Goal: Transaction & Acquisition: Purchase product/service

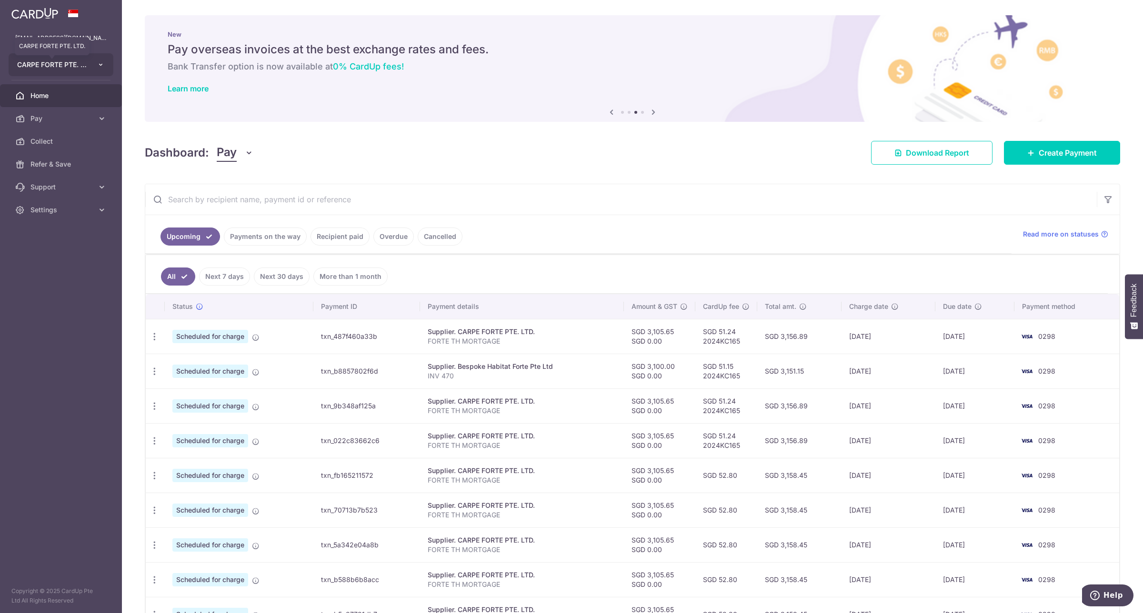
click at [82, 61] on span "CARPE FORTE PTE. LTD." at bounding box center [52, 65] width 70 height 10
click at [67, 132] on link "NORTHERN YULE PTE. LTD." at bounding box center [63, 134] width 109 height 17
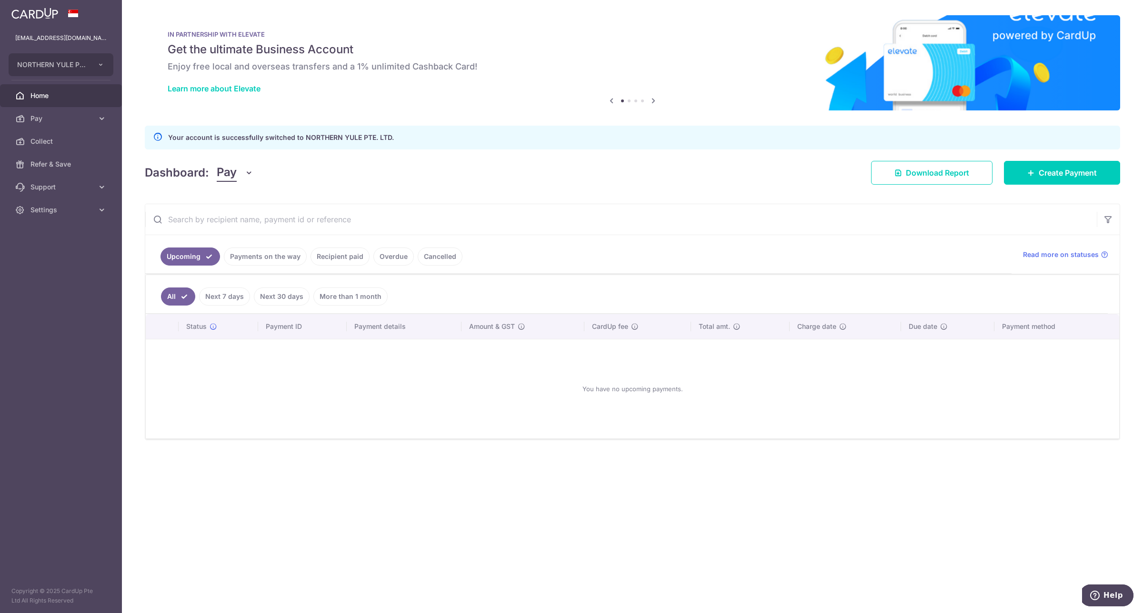
click at [268, 258] on link "Payments on the way" at bounding box center [265, 257] width 83 height 18
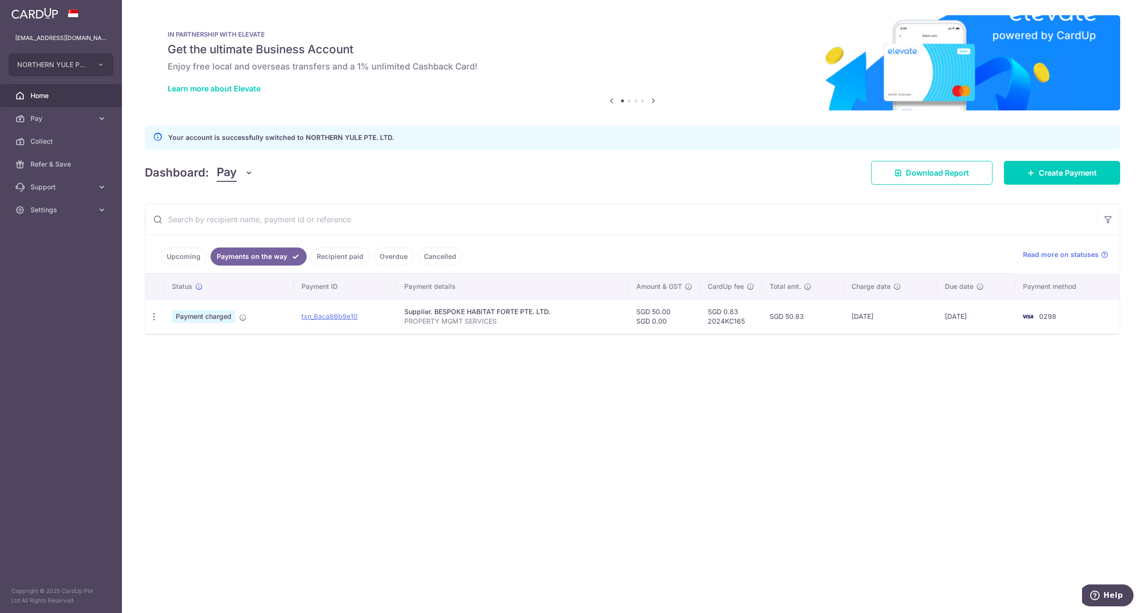
click at [192, 258] on link "Upcoming" at bounding box center [183, 257] width 46 height 18
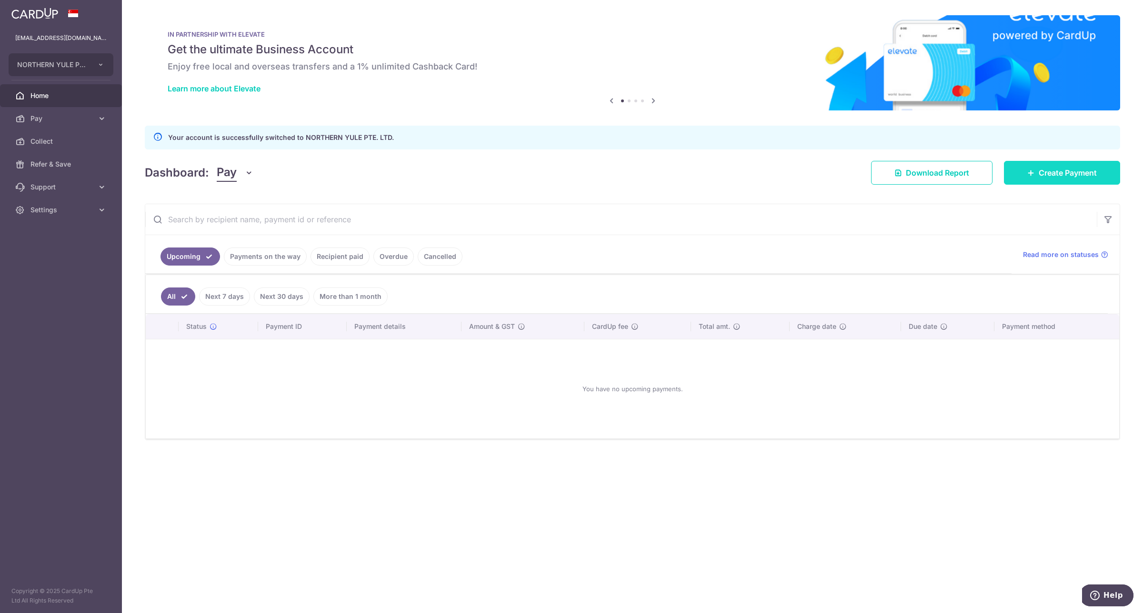
click at [1058, 174] on span "Create Payment" at bounding box center [1068, 172] width 58 height 11
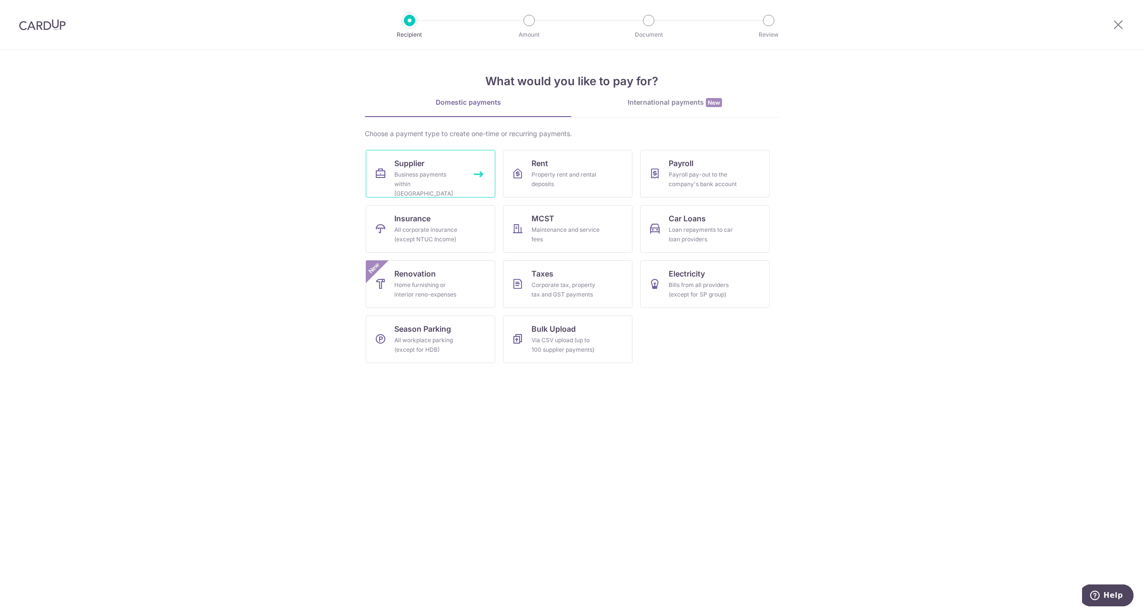
click at [417, 174] on div "Business payments within Singapore" at bounding box center [428, 184] width 69 height 29
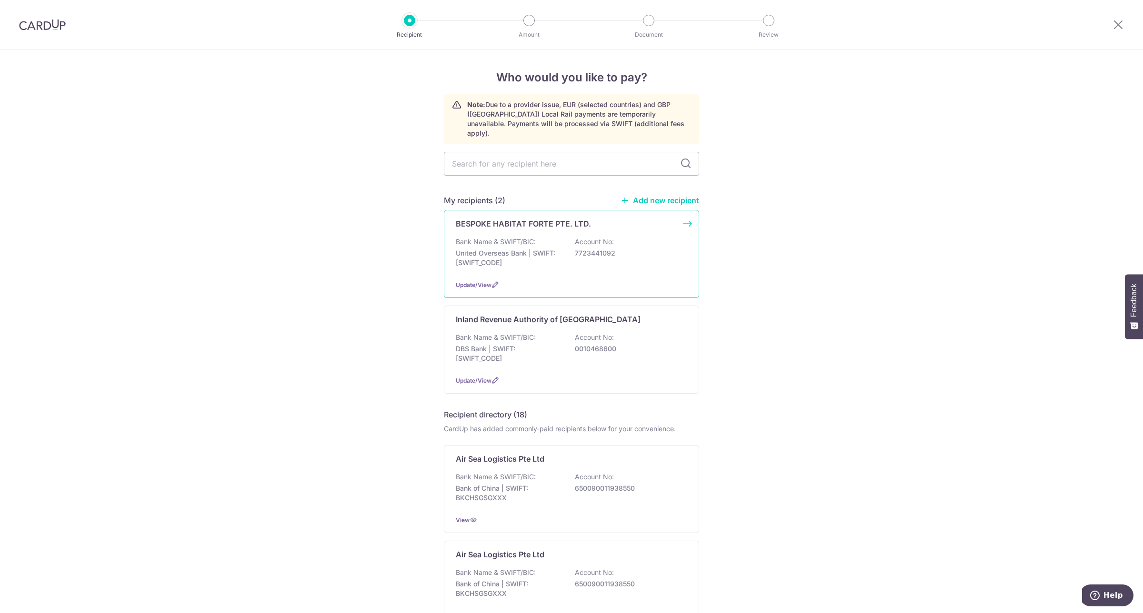
click at [589, 262] on div "Bank Name & SWIFT/BIC: United Overseas Bank | SWIFT: UOVBSGSGXXX Account No: 77…" at bounding box center [571, 254] width 231 height 35
click at [541, 249] on p "United Overseas Bank | SWIFT: UOVBSGSGXXX" at bounding box center [509, 258] width 107 height 19
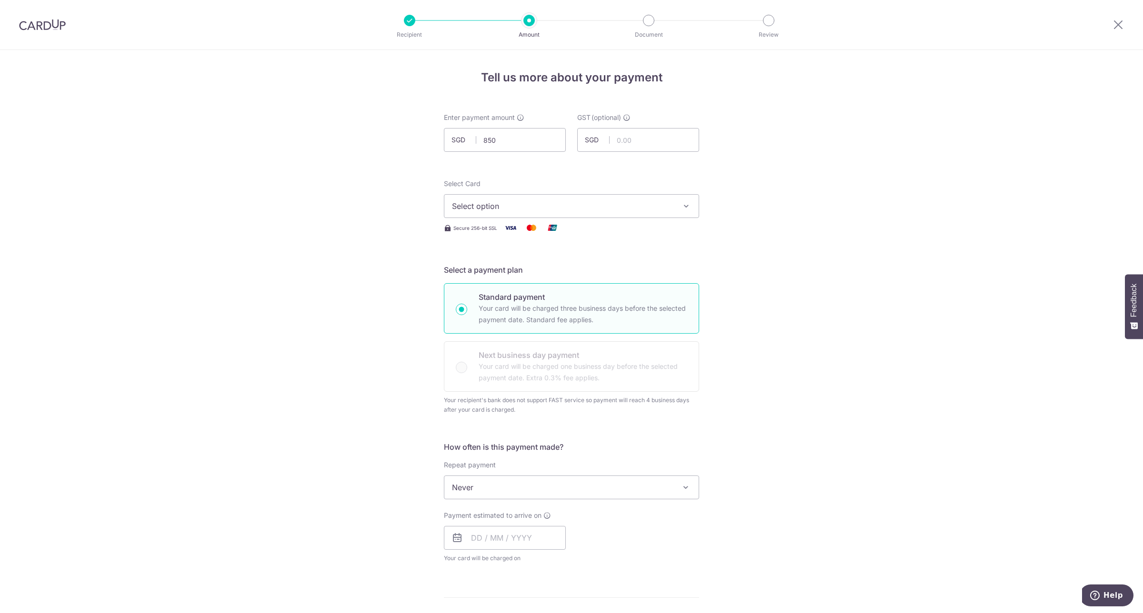
type input "850.00"
click at [619, 210] on span "Select option" at bounding box center [563, 205] width 222 height 11
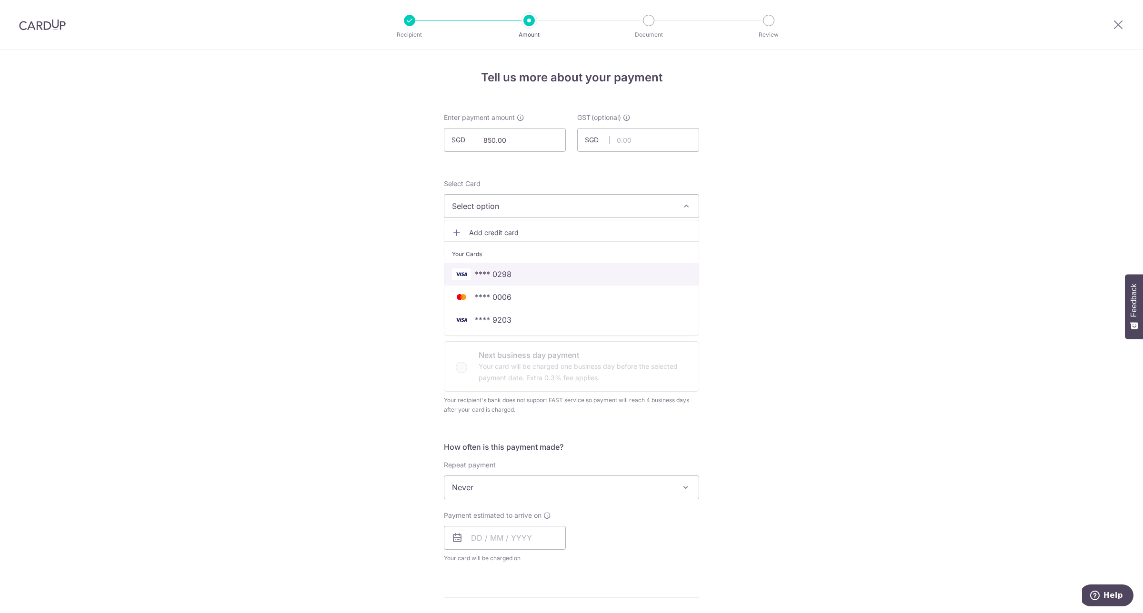
click at [555, 272] on span "**** 0298" at bounding box center [571, 274] width 239 height 11
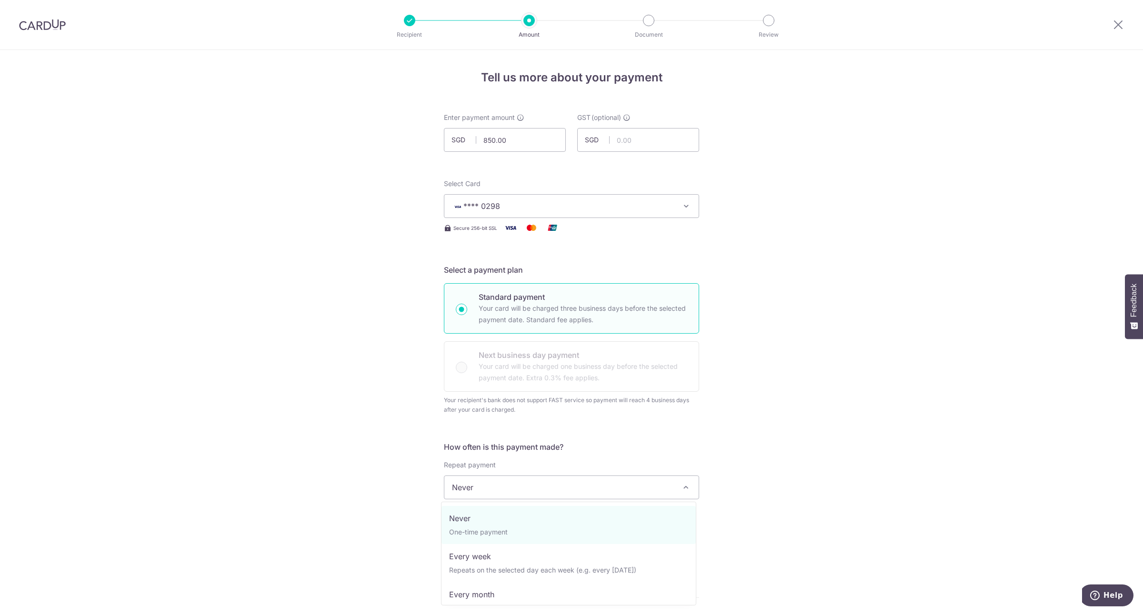
click at [501, 493] on span "Never" at bounding box center [571, 487] width 254 height 23
select select "2"
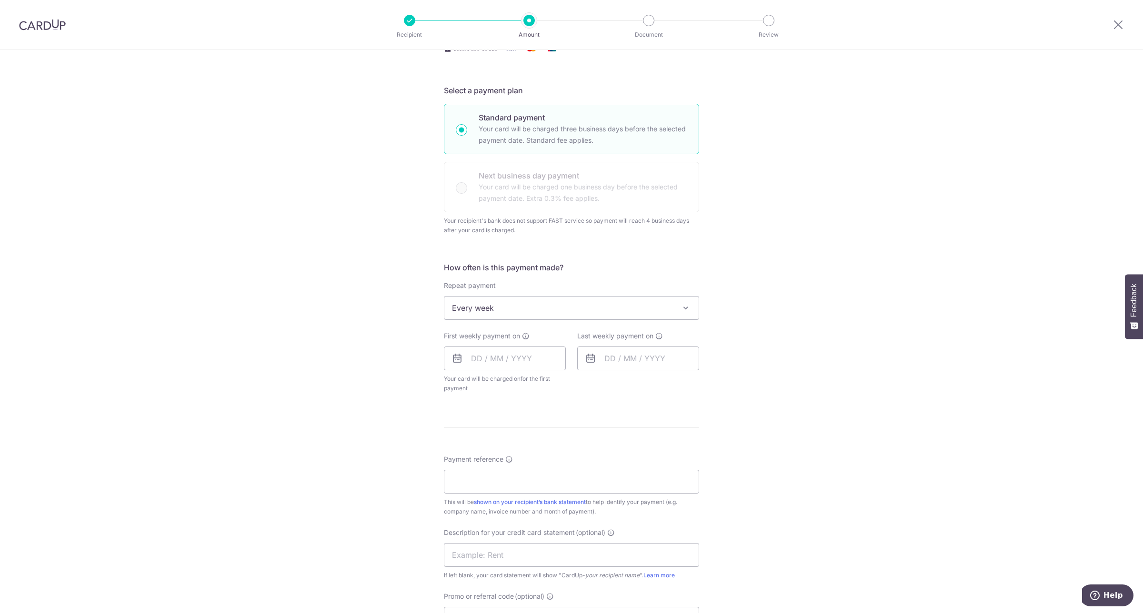
scroll to position [192, 0]
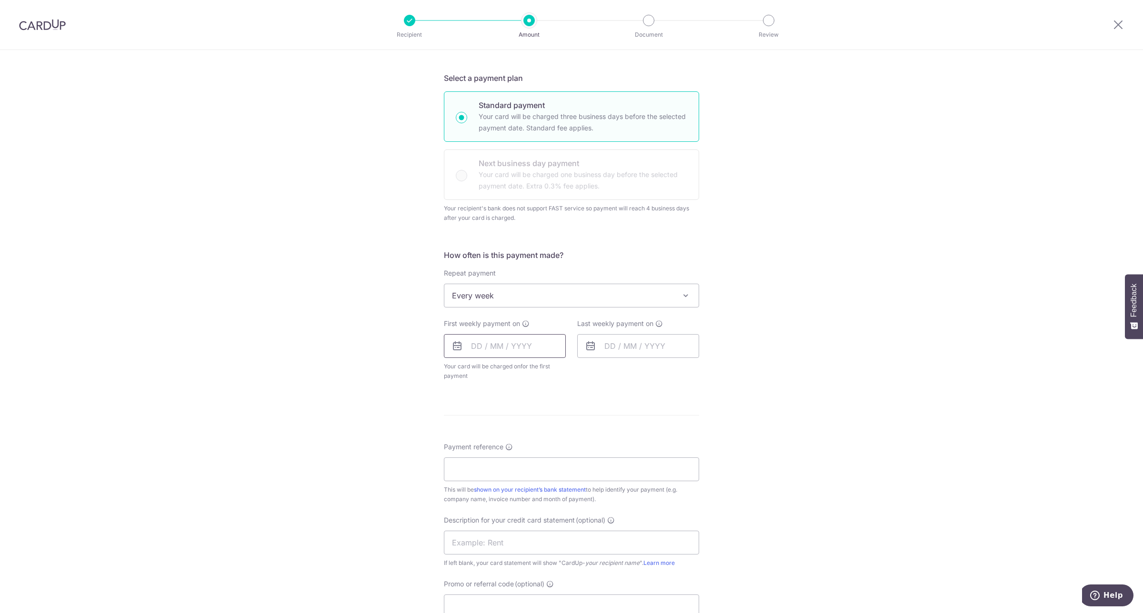
click at [473, 343] on input "text" at bounding box center [505, 346] width 122 height 24
click at [515, 427] on link "8" at bounding box center [520, 432] width 15 height 15
type input "08/10/2025"
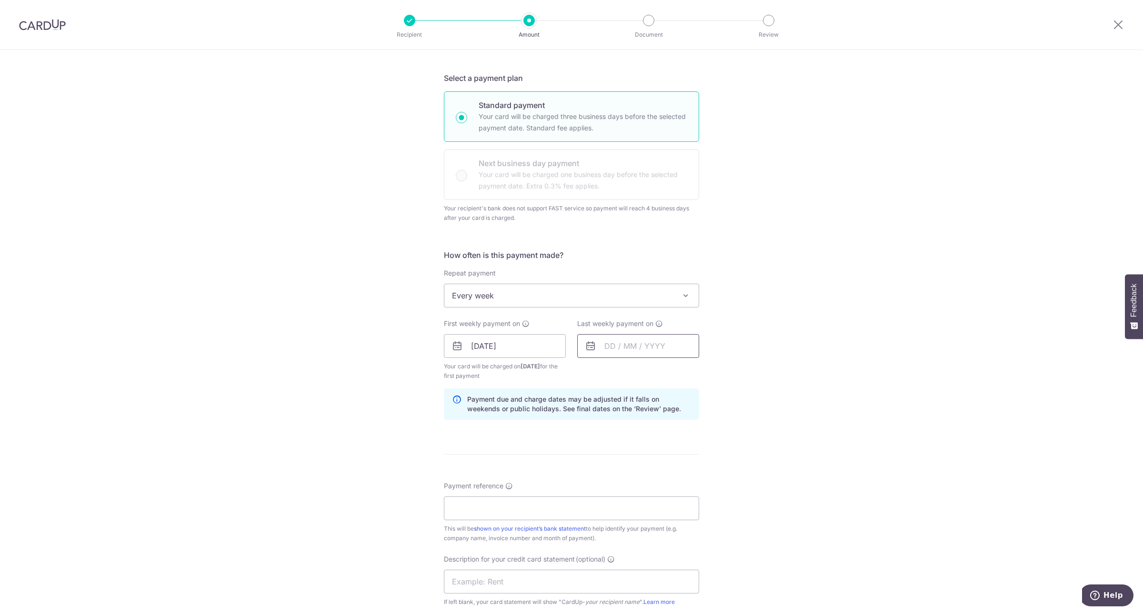
click at [620, 334] on div "Last weekly payment on" at bounding box center [638, 338] width 122 height 39
click at [615, 349] on input "text" at bounding box center [638, 346] width 122 height 24
click at [680, 375] on select "2025 2026 2027 2028 2029 2030 2031 2032 2033 2034 2035" at bounding box center [675, 372] width 25 height 8
click at [653, 437] on link "7" at bounding box center [653, 432] width 15 height 15
type input "07/10/2026"
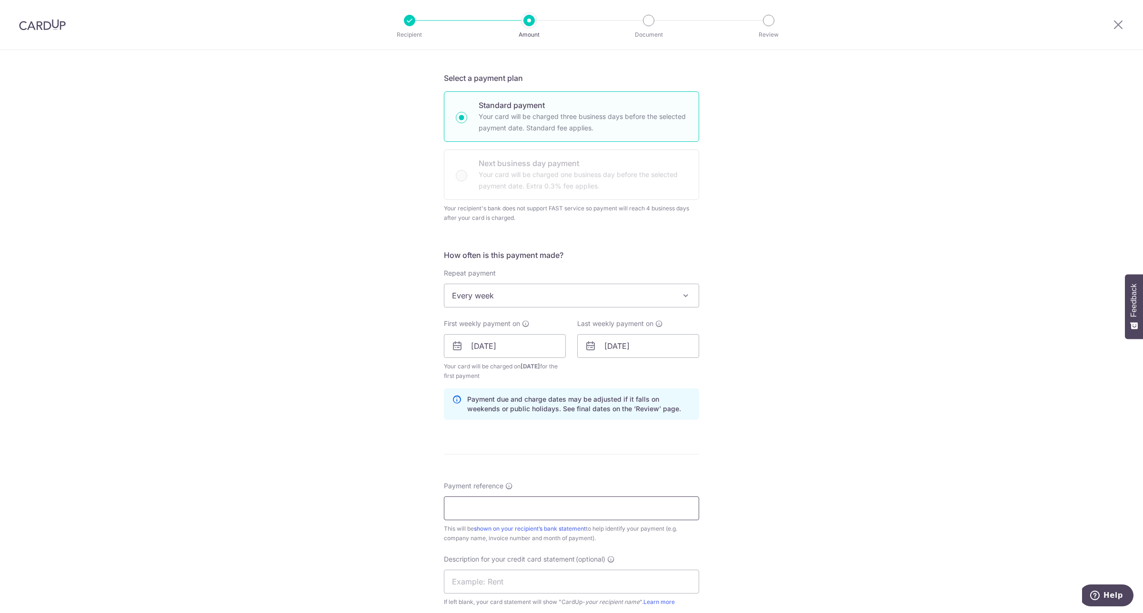
click at [574, 498] on input "Payment reference" at bounding box center [571, 509] width 255 height 24
type input "MGMT FEE"
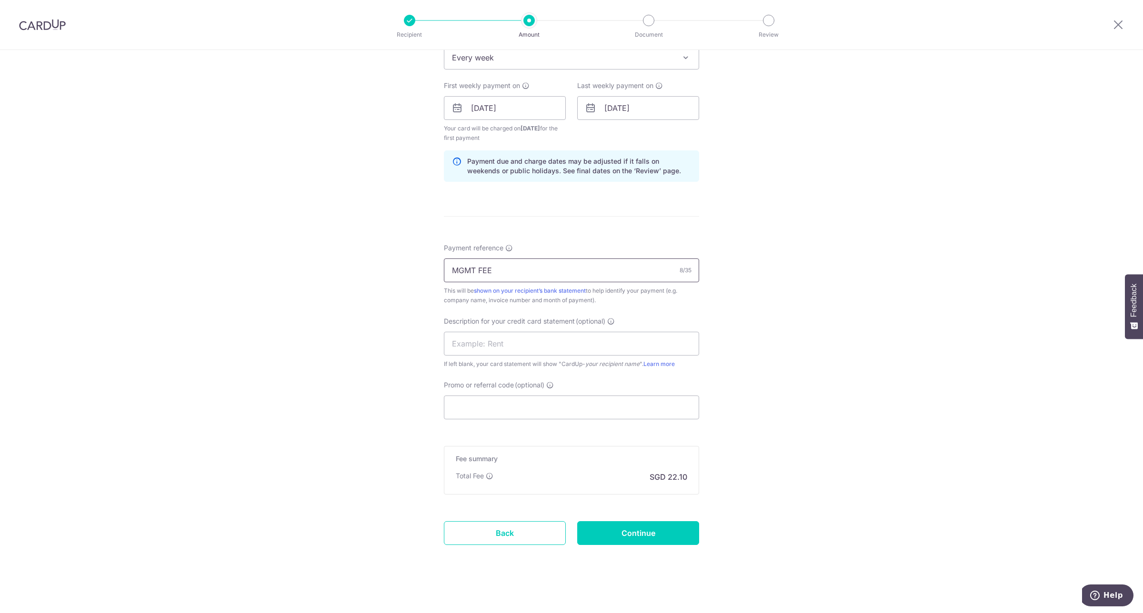
scroll to position [434, 0]
click at [503, 342] on input "text" at bounding box center [571, 341] width 255 height 24
type input "MGMT FEE"
click at [490, 398] on input "Promo or referral code (optional)" at bounding box center [571, 404] width 255 height 24
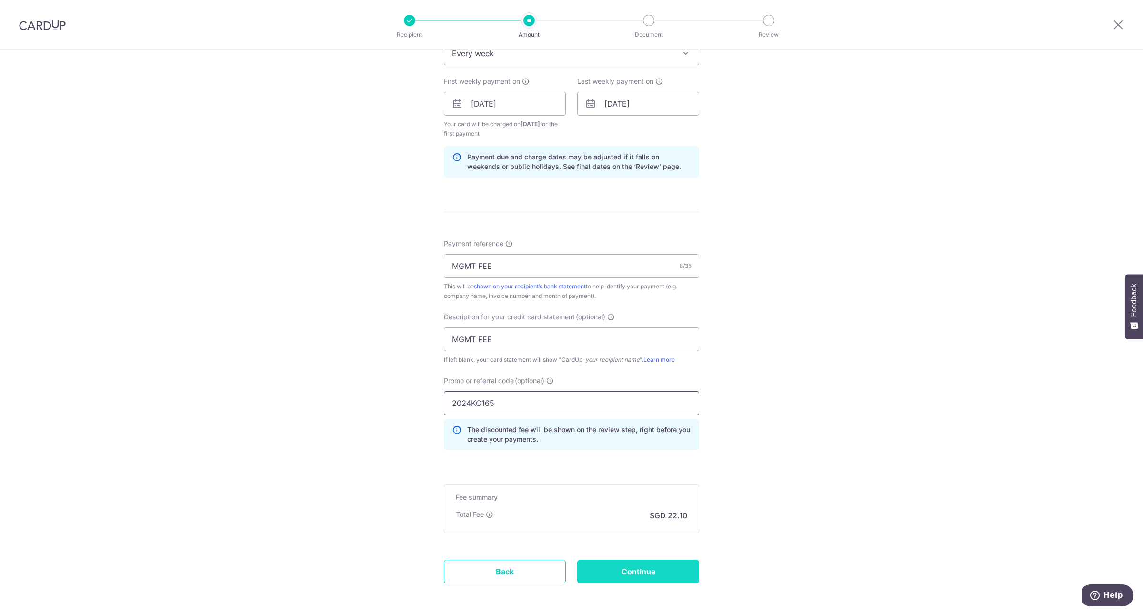
type input "2024KC165"
click at [635, 574] on input "Continue" at bounding box center [638, 572] width 122 height 24
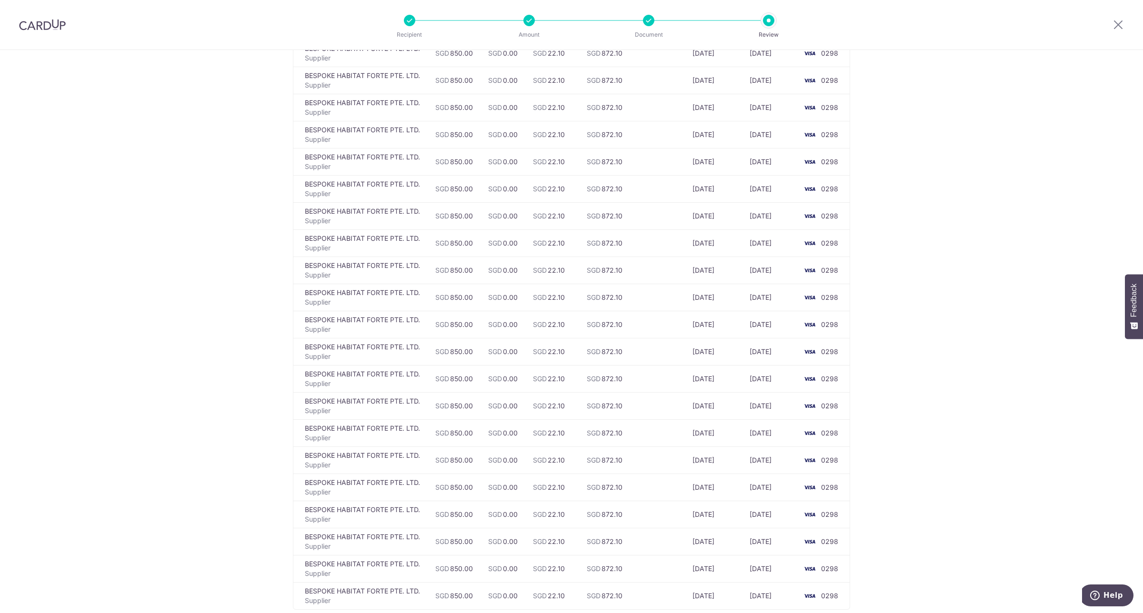
scroll to position [1162, 0]
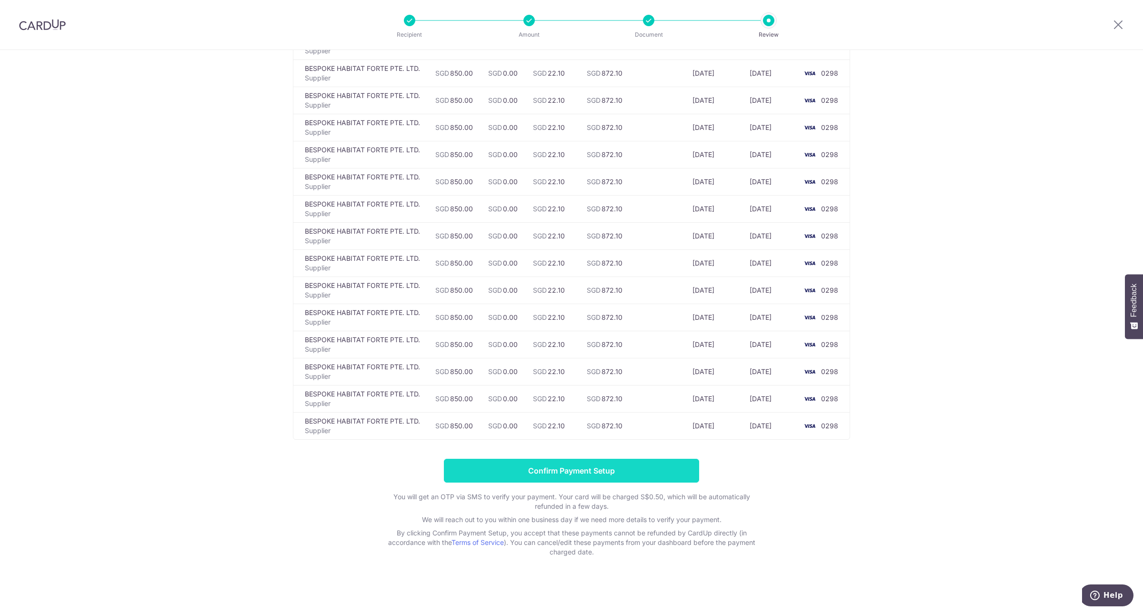
click at [613, 472] on input "Confirm Payment Setup" at bounding box center [571, 471] width 255 height 24
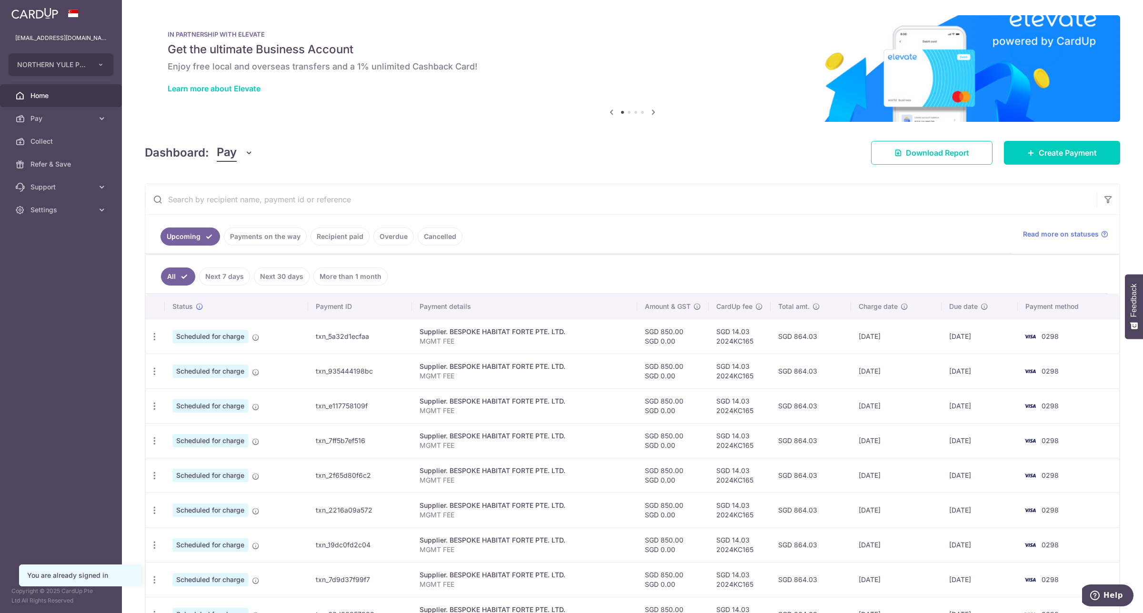
click at [714, 181] on div "× Pause Schedule Pause all future payments in this series Pause just this one p…" at bounding box center [632, 306] width 1021 height 613
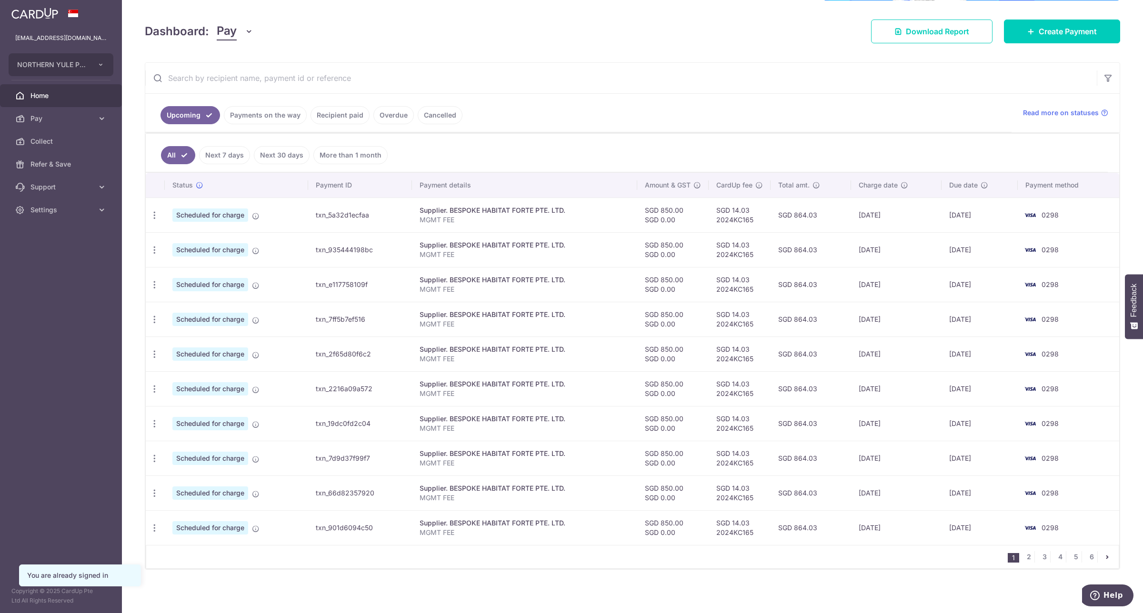
scroll to position [125, 0]
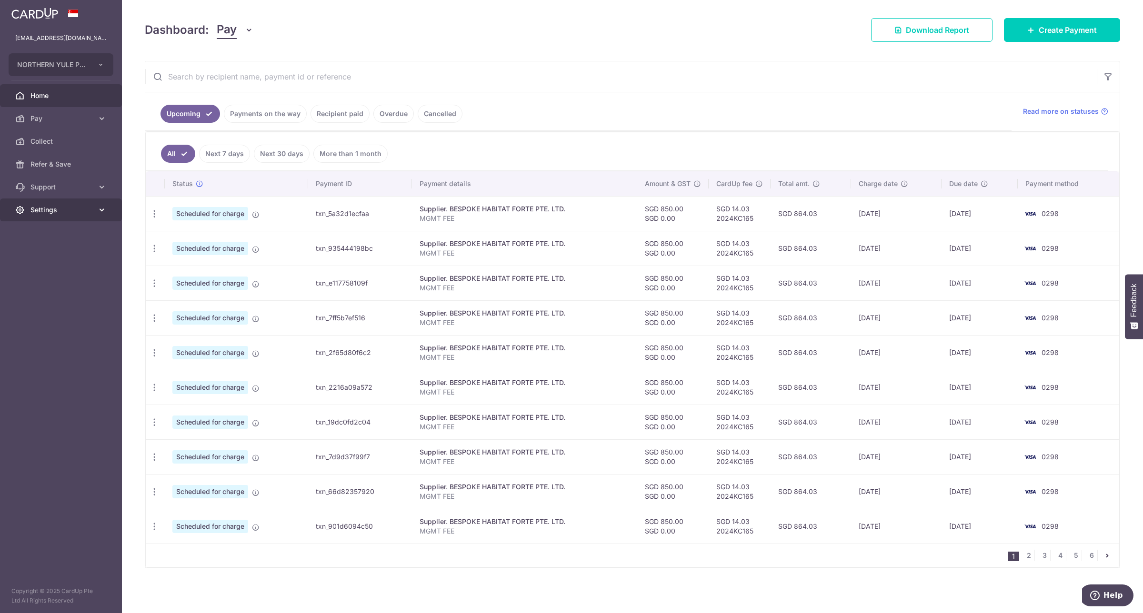
click at [84, 210] on span "Settings" at bounding box center [61, 210] width 63 height 10
click at [72, 256] on span "Logout" at bounding box center [61, 256] width 63 height 10
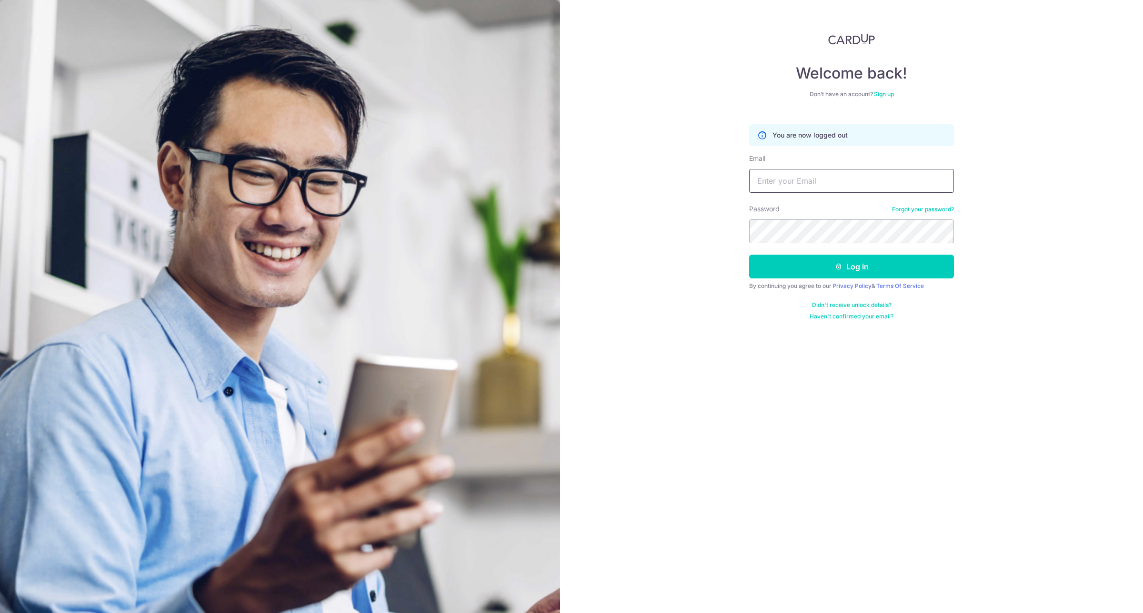
click at [870, 170] on input "Email" at bounding box center [851, 181] width 205 height 24
type input "kwangwee@icloud.com"
click at [820, 267] on button "Log in" at bounding box center [851, 267] width 205 height 24
